Goal: Information Seeking & Learning: Learn about a topic

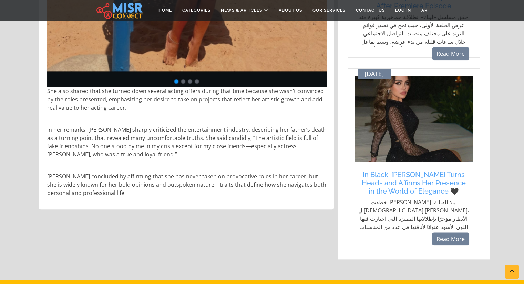
scroll to position [672, 0]
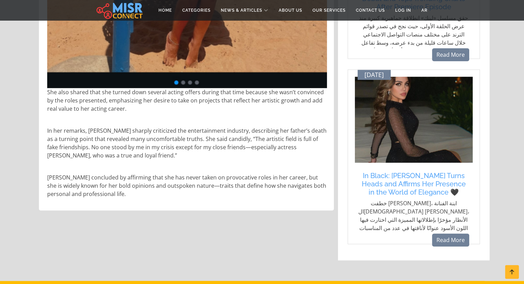
click at [429, 130] on img at bounding box center [414, 120] width 118 height 86
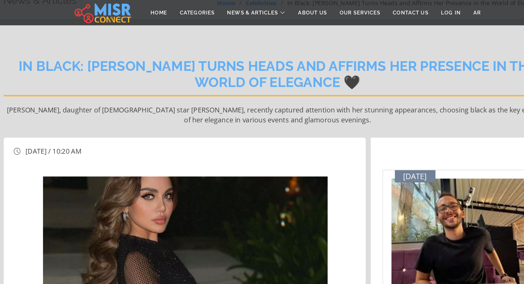
scroll to position [38, 0]
